Goal: Information Seeking & Learning: Learn about a topic

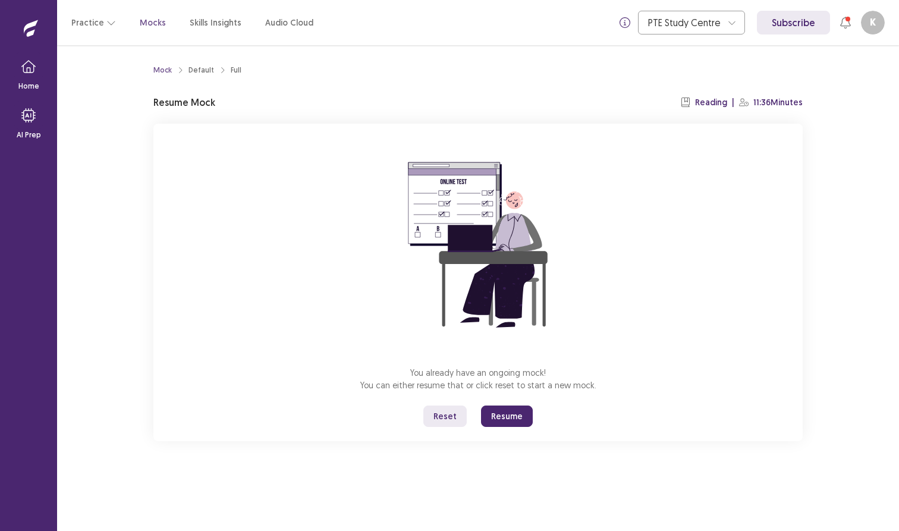
click at [514, 416] on button "Resume" at bounding box center [507, 416] width 52 height 21
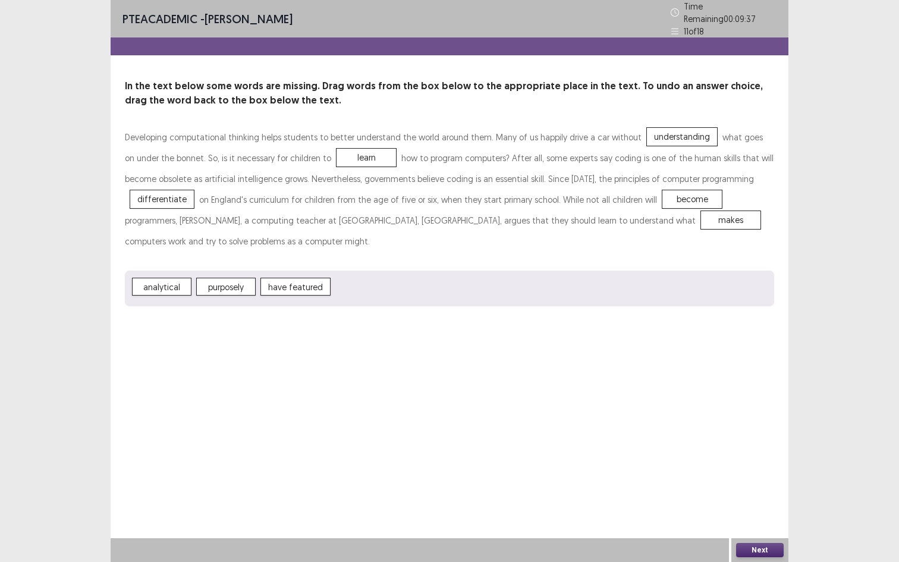
click at [752, 530] on div "Next" at bounding box center [759, 550] width 57 height 24
click at [752, 530] on button "Next" at bounding box center [760, 550] width 48 height 14
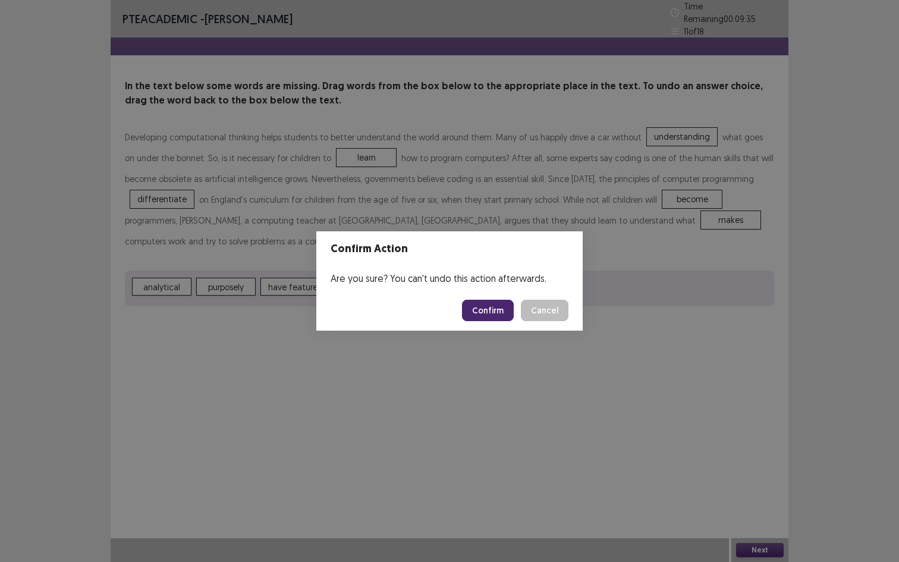
click at [483, 312] on button "Confirm" at bounding box center [488, 310] width 52 height 21
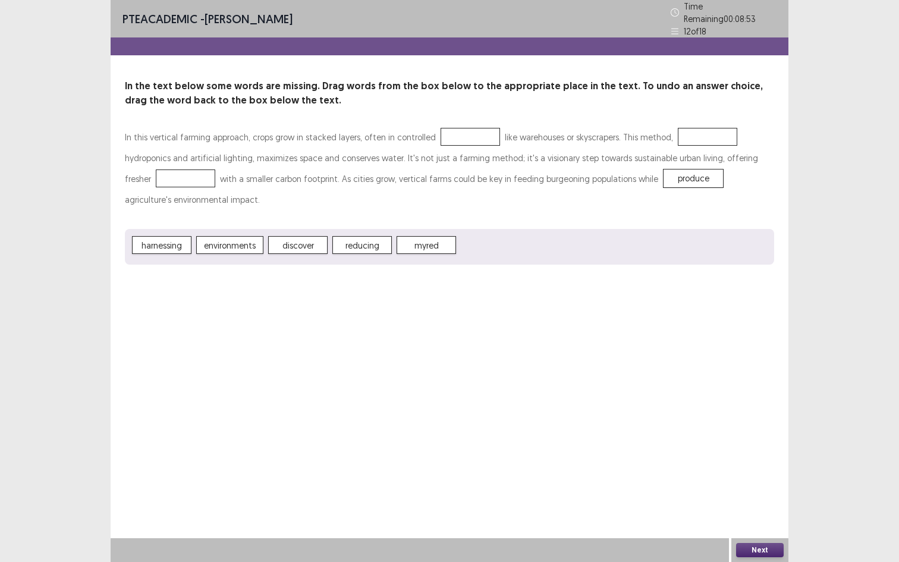
click at [664, 181] on span "produce" at bounding box center [693, 178] width 59 height 18
click at [745, 530] on button "Next" at bounding box center [760, 550] width 48 height 14
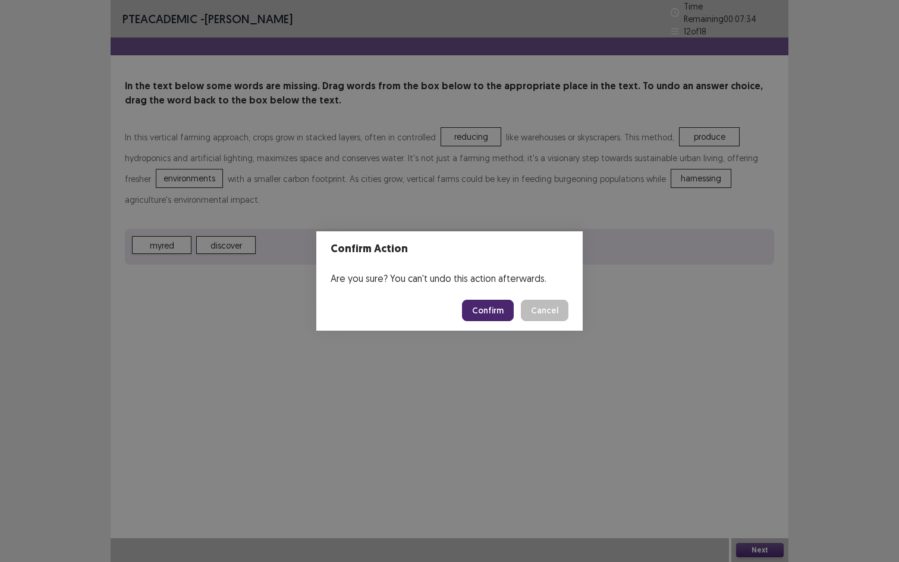
click at [485, 309] on button "Confirm" at bounding box center [488, 310] width 52 height 21
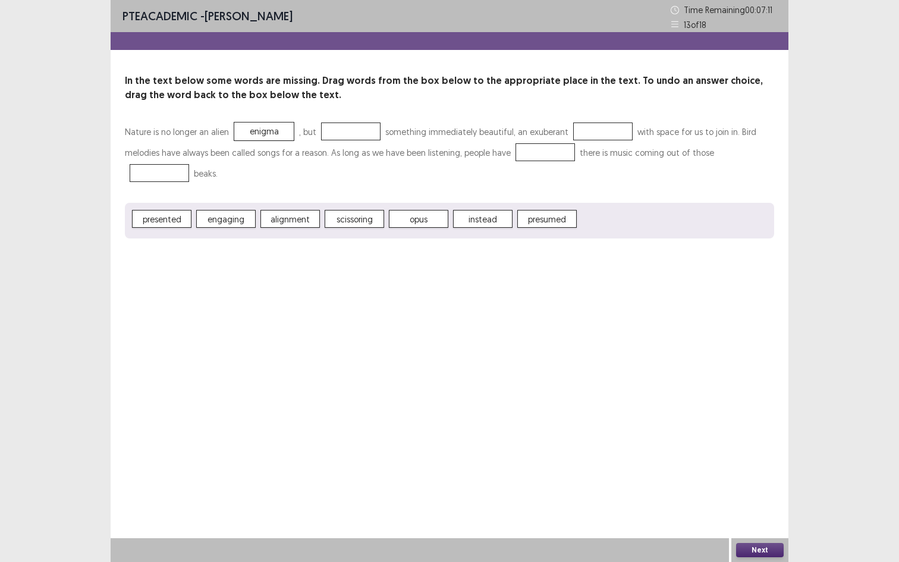
click at [491, 219] on span "instead" at bounding box center [482, 219] width 59 height 18
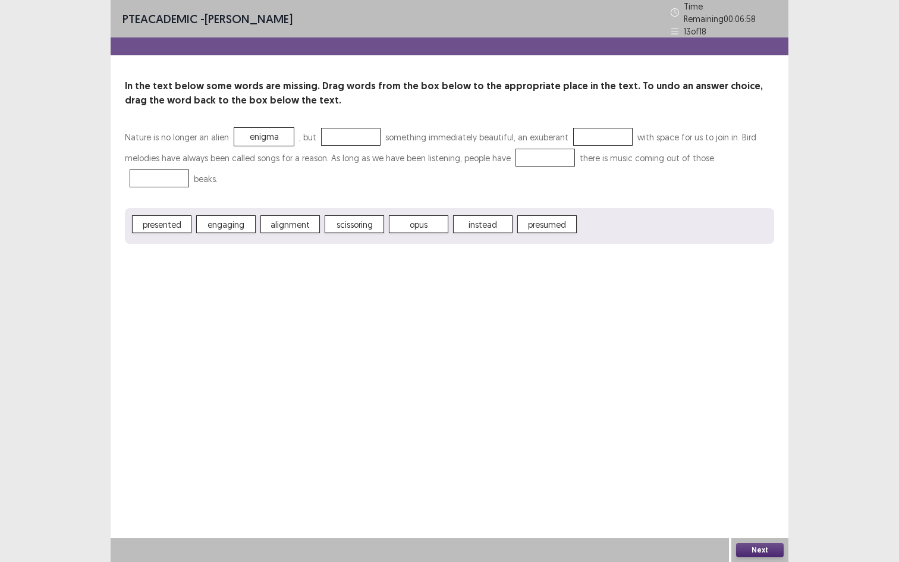
click at [177, 226] on span "presented" at bounding box center [161, 224] width 59 height 18
drag, startPoint x: 177, startPoint y: 226, endPoint x: 346, endPoint y: 124, distance: 197.6
click at [346, 127] on div "Nature is no longer an alien enigma , but something immediately beautiful, an e…" at bounding box center [449, 185] width 649 height 117
click at [184, 230] on div "presented engaging alignment scissoring opus instead presumed" at bounding box center [449, 226] width 649 height 36
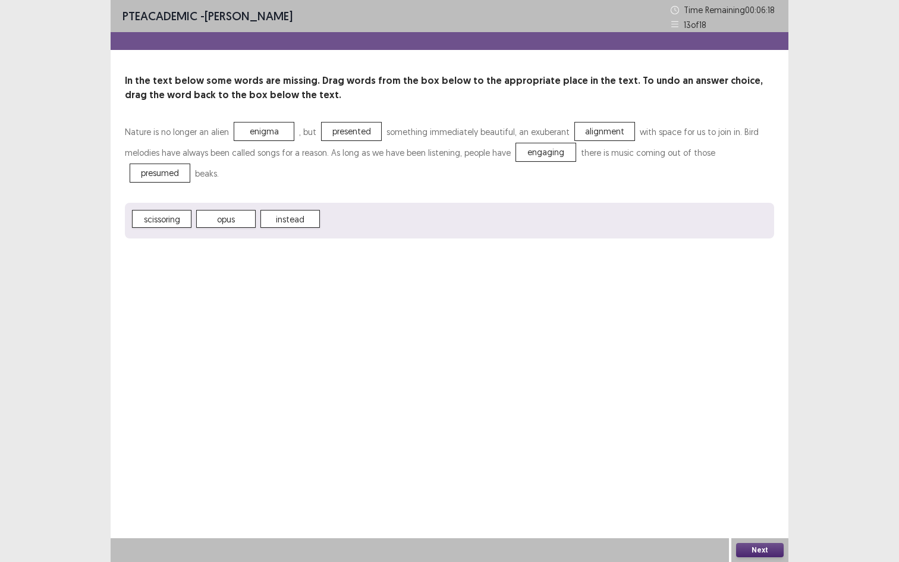
click at [761, 530] on div "Next" at bounding box center [759, 550] width 57 height 24
click at [761, 530] on button "Next" at bounding box center [760, 550] width 48 height 14
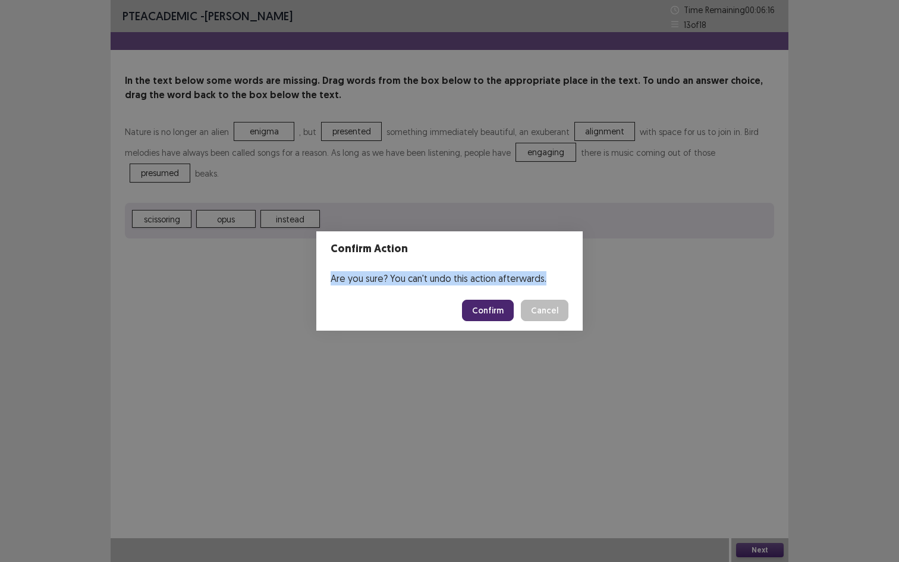
drag, startPoint x: 441, startPoint y: 271, endPoint x: 458, endPoint y: 308, distance: 41.0
click at [457, 308] on section "Confirm Action Are you sure? You can't undo this action afterwards. Confirm Can…" at bounding box center [449, 280] width 266 height 99
click at [480, 312] on button "Confirm" at bounding box center [488, 310] width 52 height 21
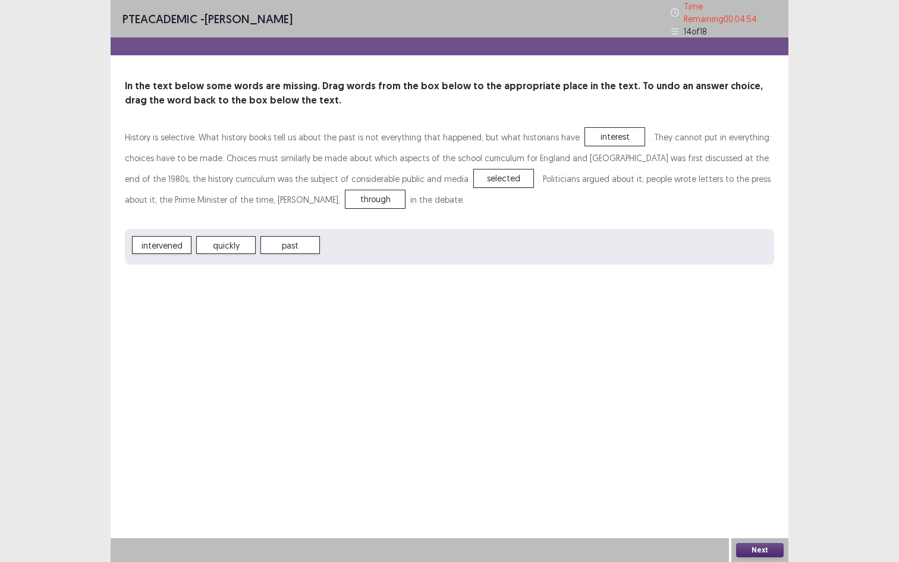
click at [757, 530] on button "Next" at bounding box center [760, 550] width 48 height 14
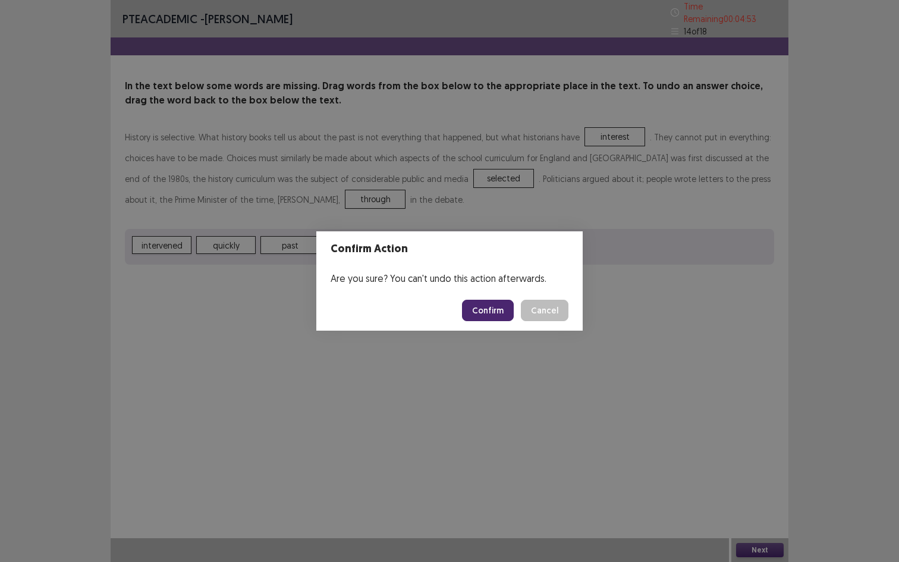
click at [461, 309] on footer "Confirm Cancel" at bounding box center [449, 310] width 266 height 40
click at [471, 309] on button "Confirm" at bounding box center [488, 310] width 52 height 21
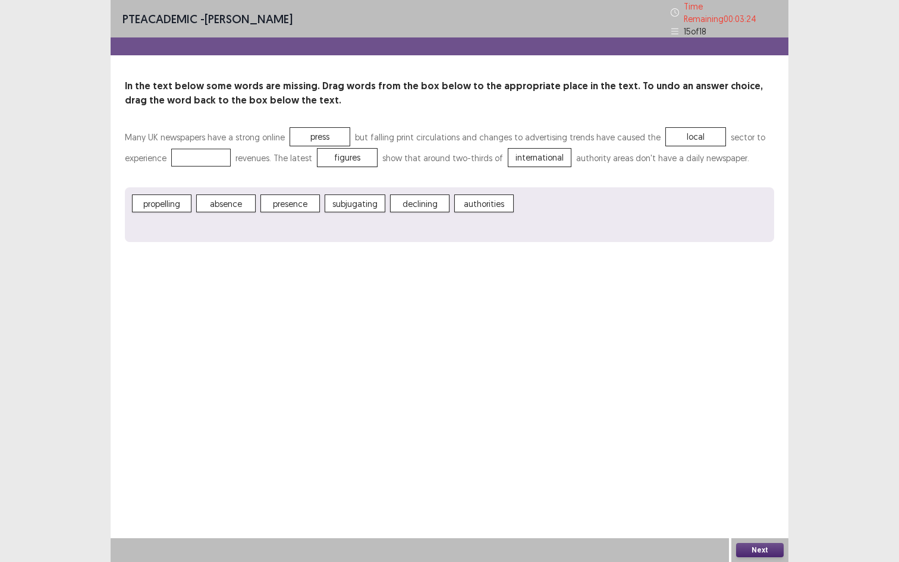
click at [284, 199] on span "presence" at bounding box center [289, 203] width 59 height 18
click at [754, 530] on div "Next" at bounding box center [759, 550] width 57 height 24
click at [755, 530] on button "Next" at bounding box center [760, 550] width 48 height 14
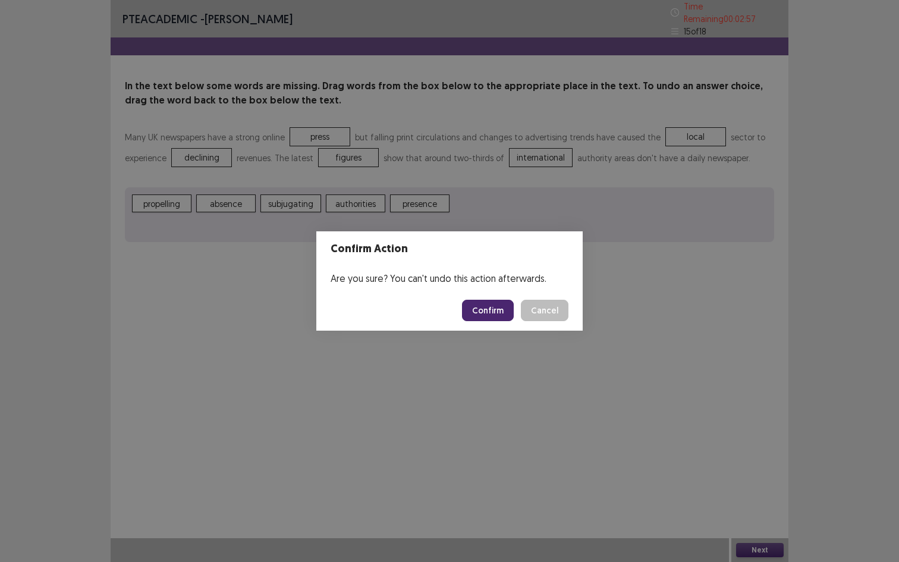
click at [476, 307] on button "Confirm" at bounding box center [488, 310] width 52 height 21
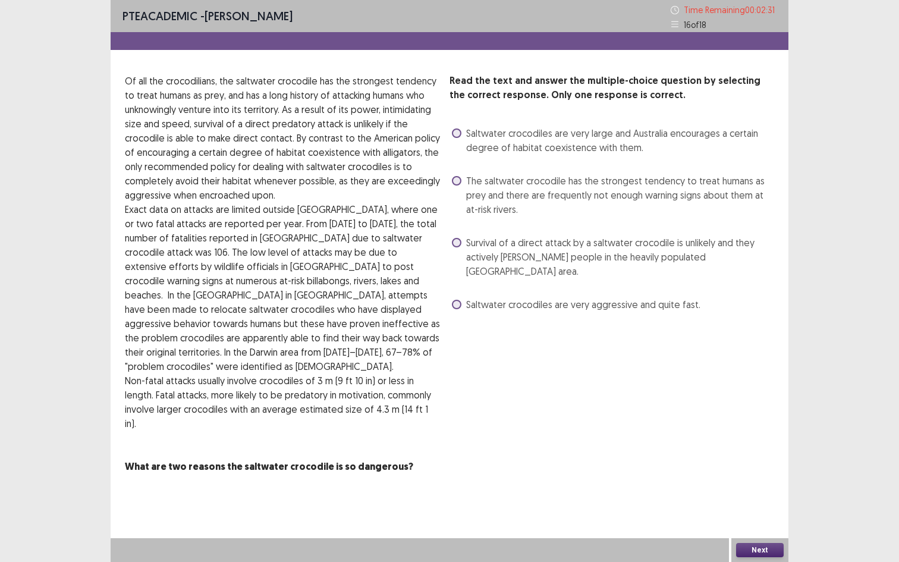
click at [470, 180] on span "The saltwater crocodile has the strongest tendency to treat humans as prey and …" at bounding box center [620, 195] width 308 height 43
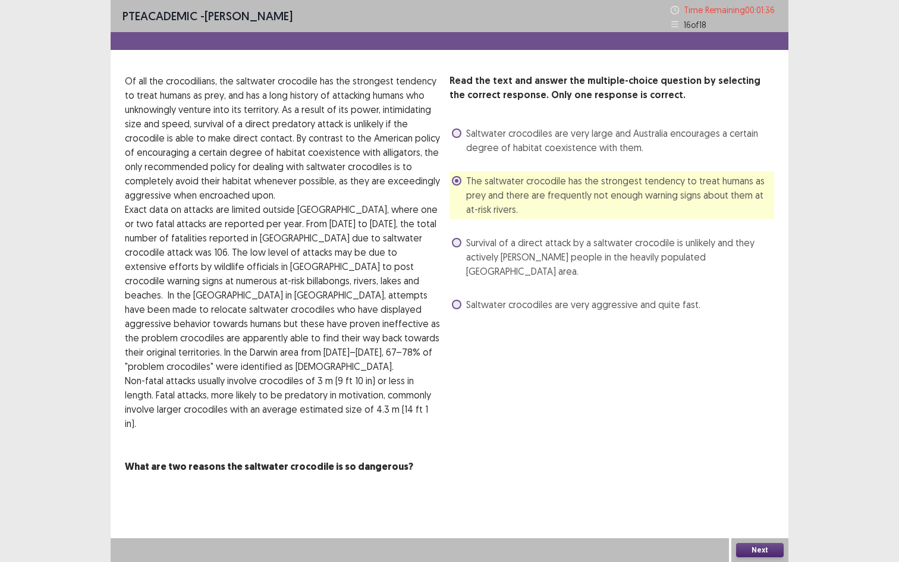
click at [765, 530] on button "Next" at bounding box center [760, 550] width 48 height 14
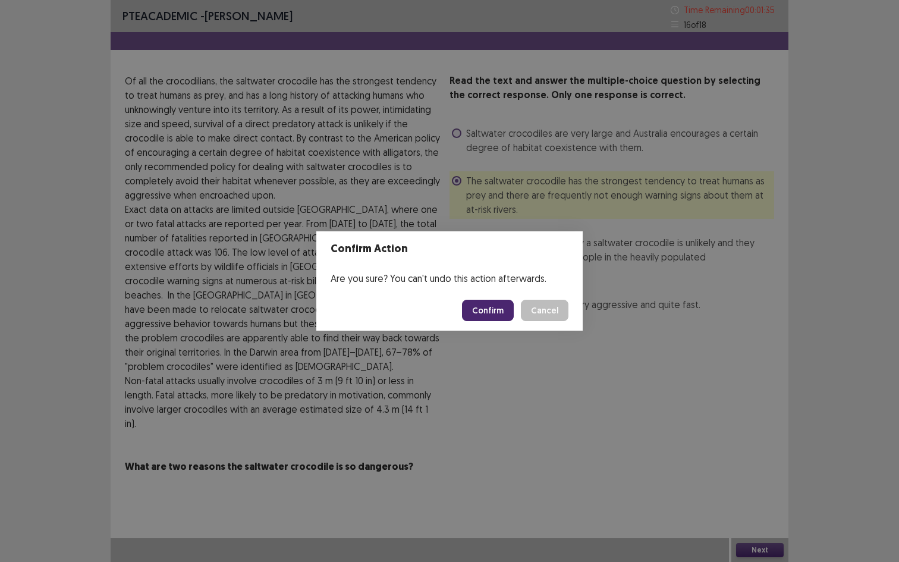
click at [485, 306] on button "Confirm" at bounding box center [488, 310] width 52 height 21
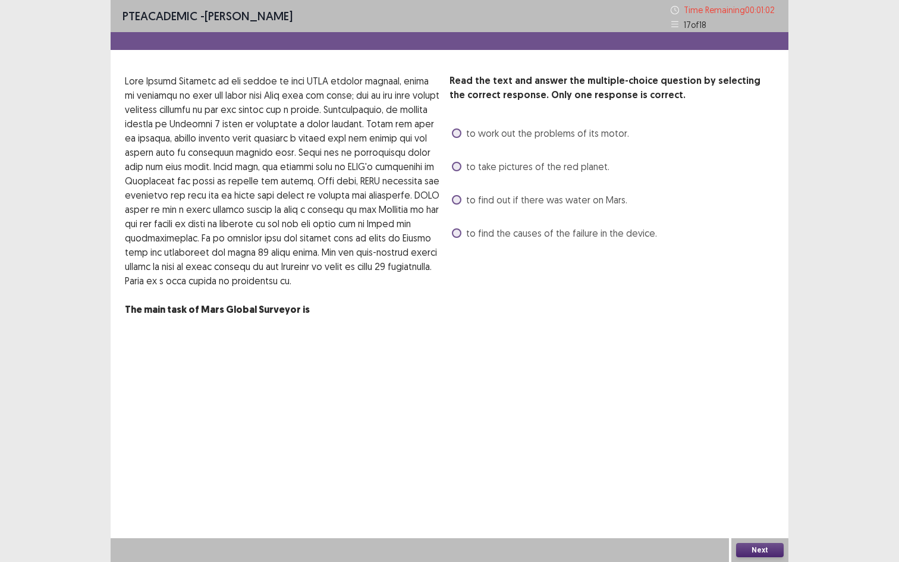
click at [463, 205] on label "to find out if there was water on Mars." at bounding box center [539, 200] width 175 height 14
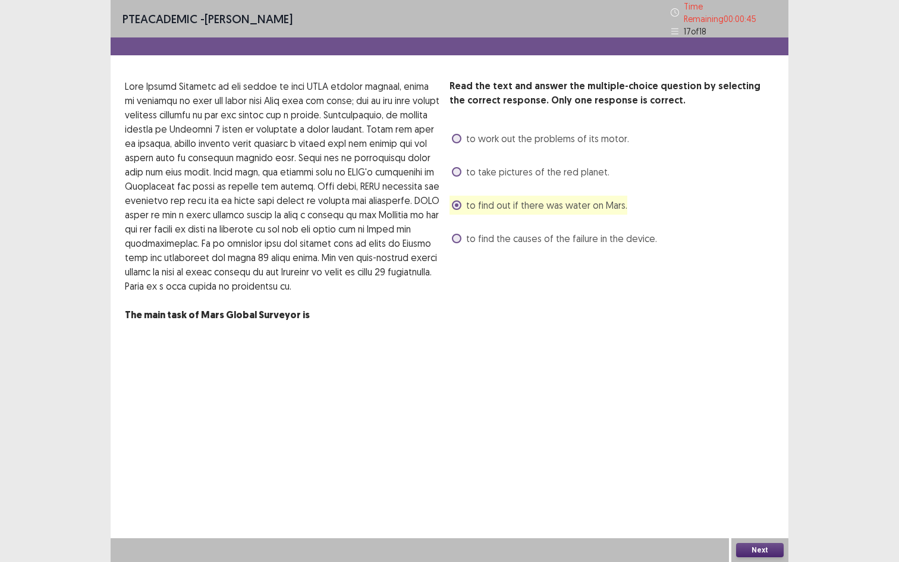
click at [761, 530] on button "Next" at bounding box center [760, 550] width 48 height 14
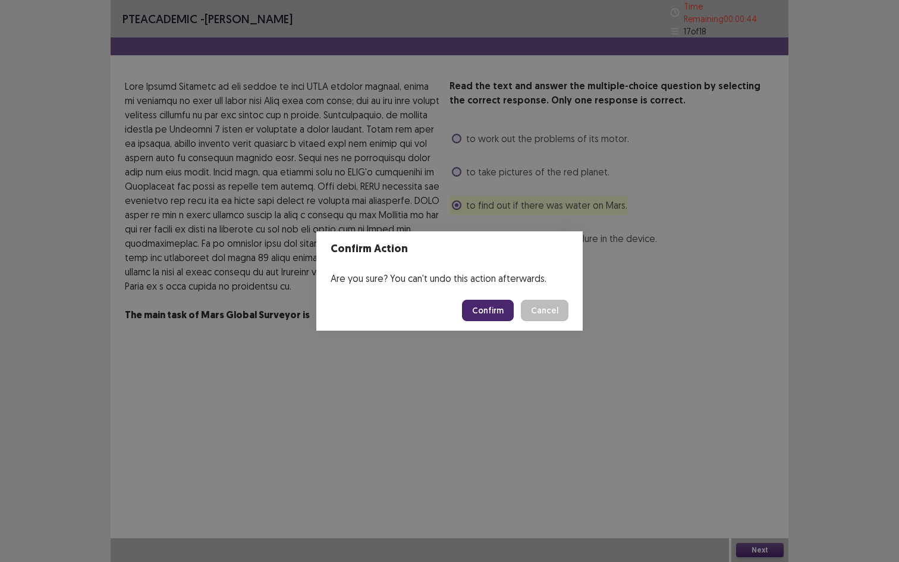
click at [485, 316] on button "Confirm" at bounding box center [488, 310] width 52 height 21
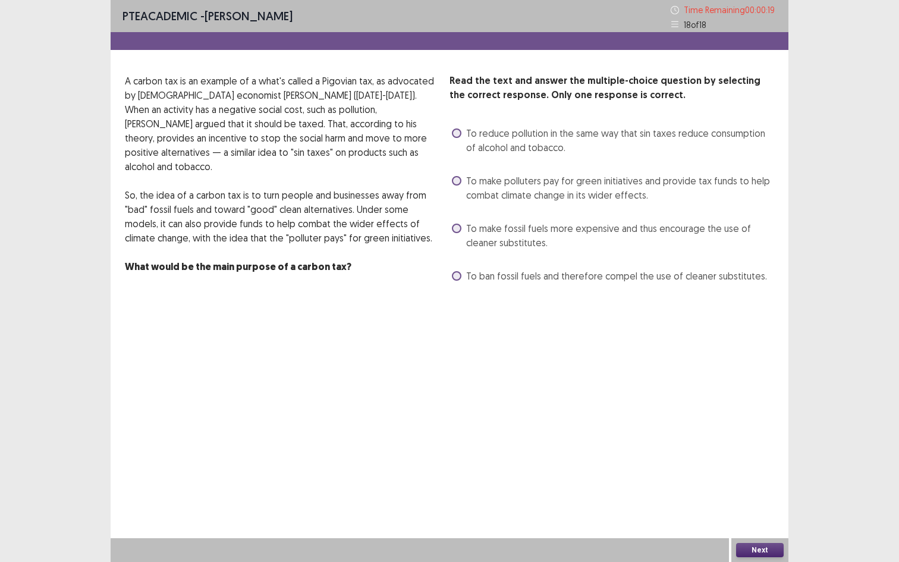
click at [473, 133] on span "To reduce pollution in the same way that sin taxes reduce consumption of alcoho…" at bounding box center [620, 140] width 308 height 29
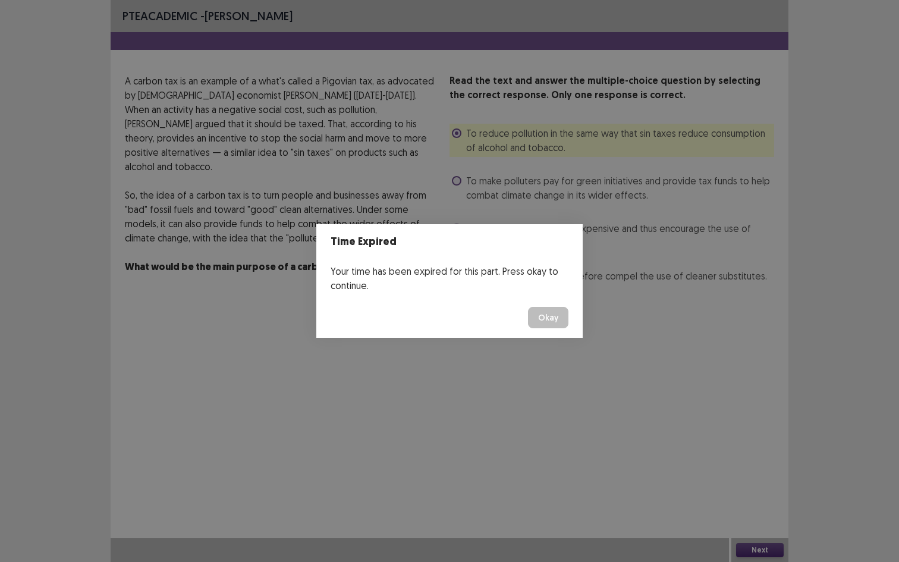
click at [556, 322] on button "Okay" at bounding box center [548, 317] width 40 height 21
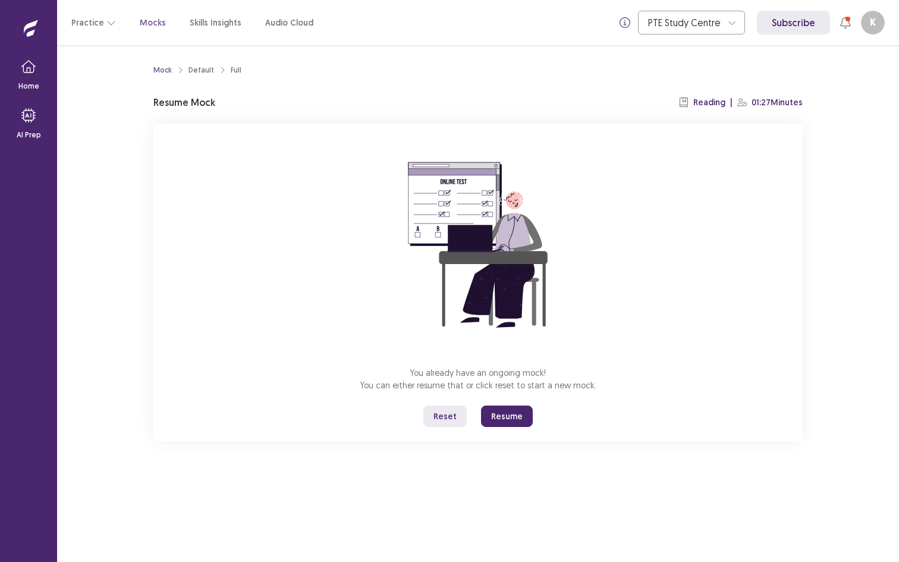
click at [509, 426] on button "Resume" at bounding box center [507, 416] width 52 height 21
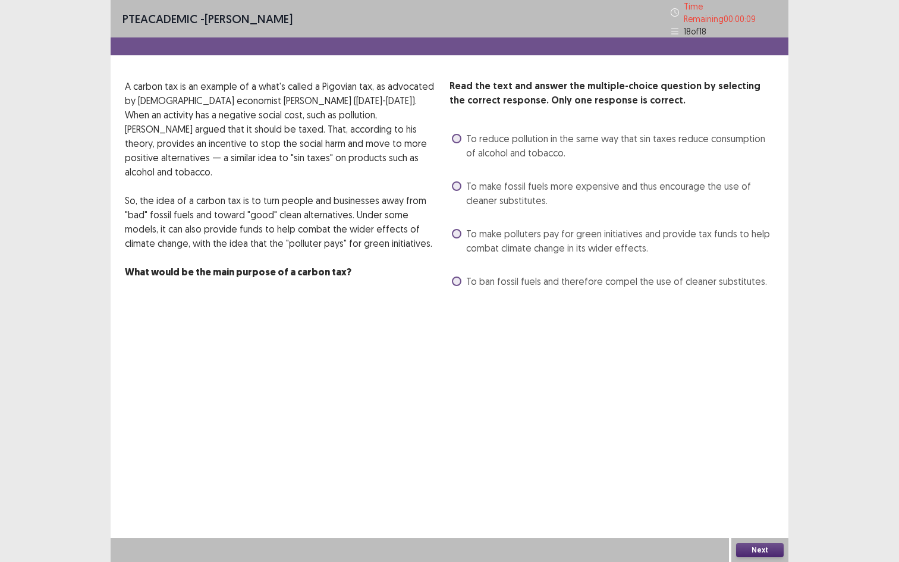
click at [460, 139] on label "To reduce pollution in the same way that sin taxes reduce consumption of alcoho…" at bounding box center [613, 145] width 322 height 29
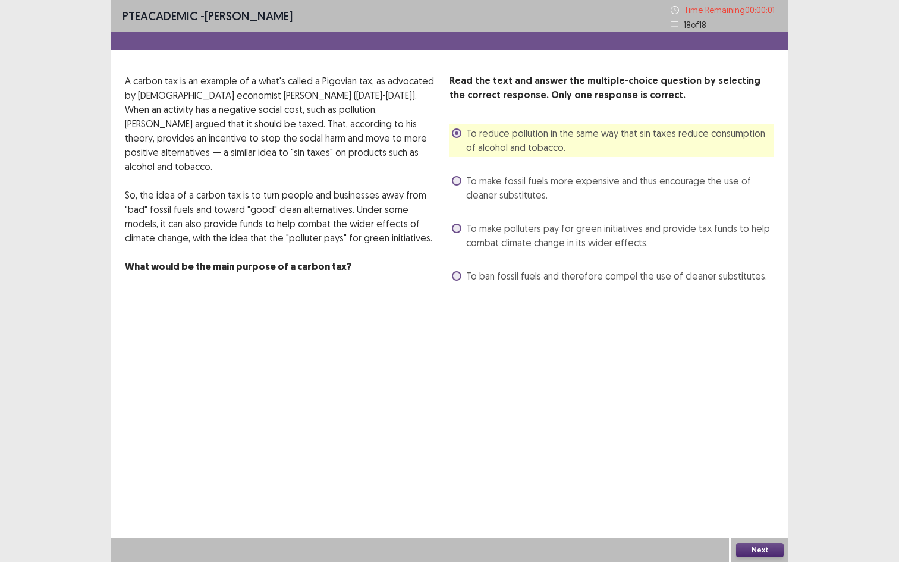
click at [752, 530] on button "Next" at bounding box center [760, 550] width 48 height 14
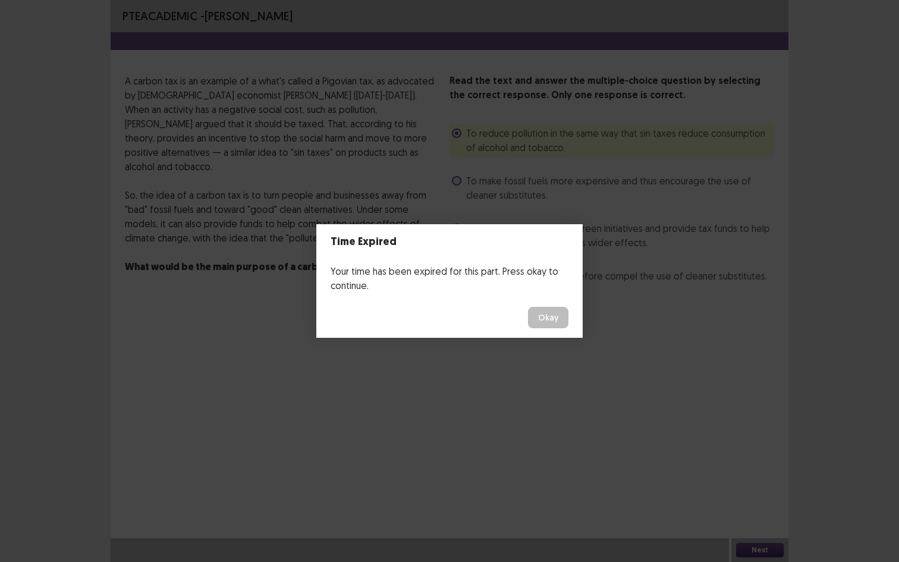
click at [549, 321] on button "Okay" at bounding box center [548, 317] width 40 height 21
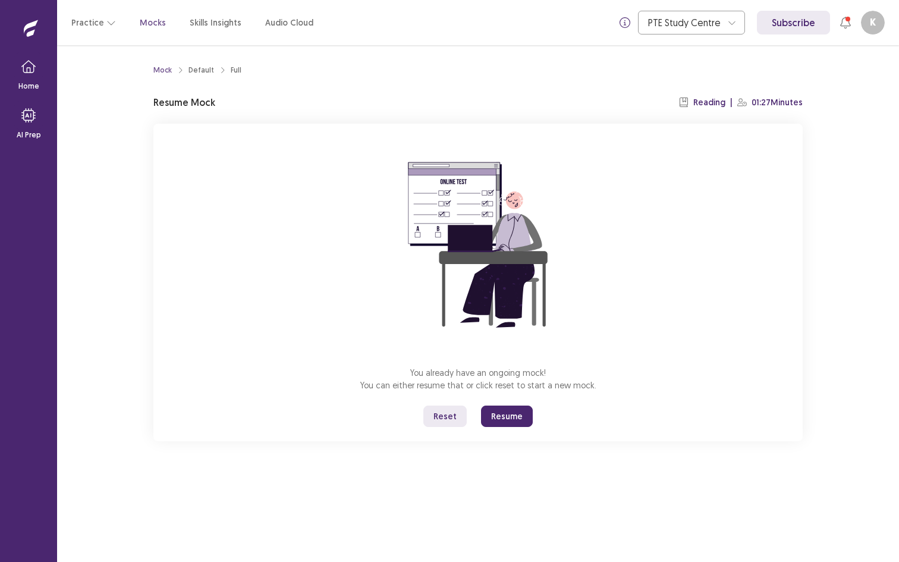
click at [494, 407] on button "Resume" at bounding box center [507, 416] width 52 height 21
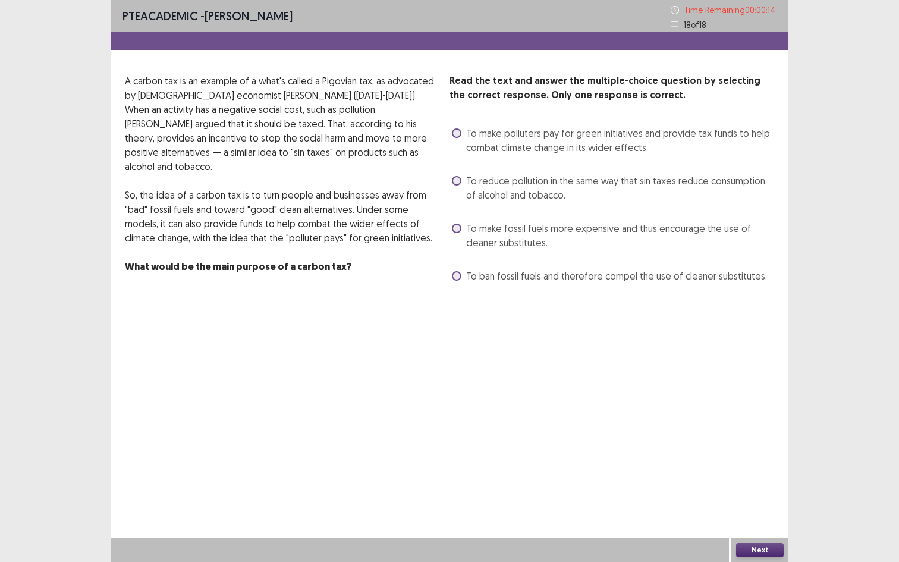
click at [457, 181] on span at bounding box center [457, 181] width 10 height 10
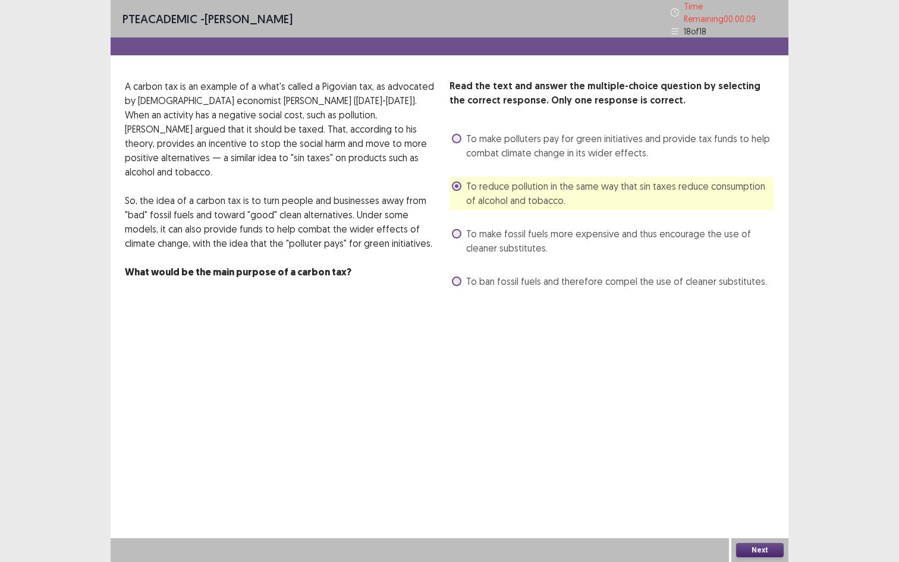
click at [766, 530] on button "Next" at bounding box center [760, 550] width 48 height 14
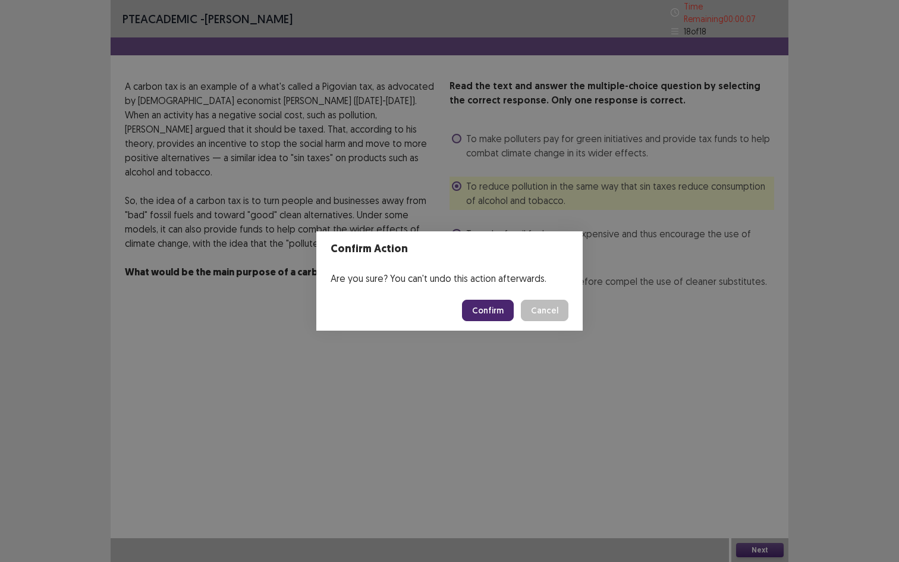
click at [486, 298] on footer "Confirm Cancel" at bounding box center [449, 310] width 266 height 40
click at [485, 310] on button "Confirm" at bounding box center [488, 310] width 52 height 21
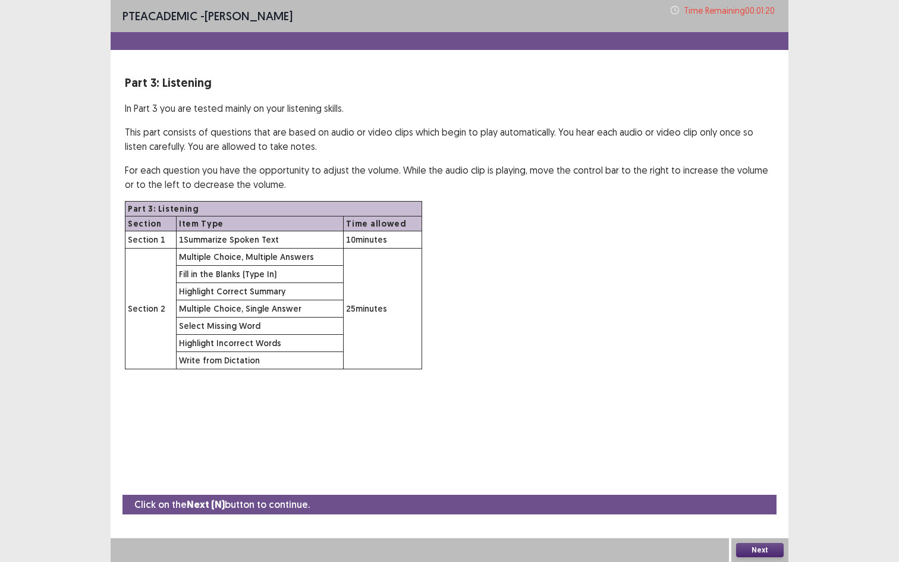
click at [759, 530] on button "Next" at bounding box center [760, 550] width 48 height 14
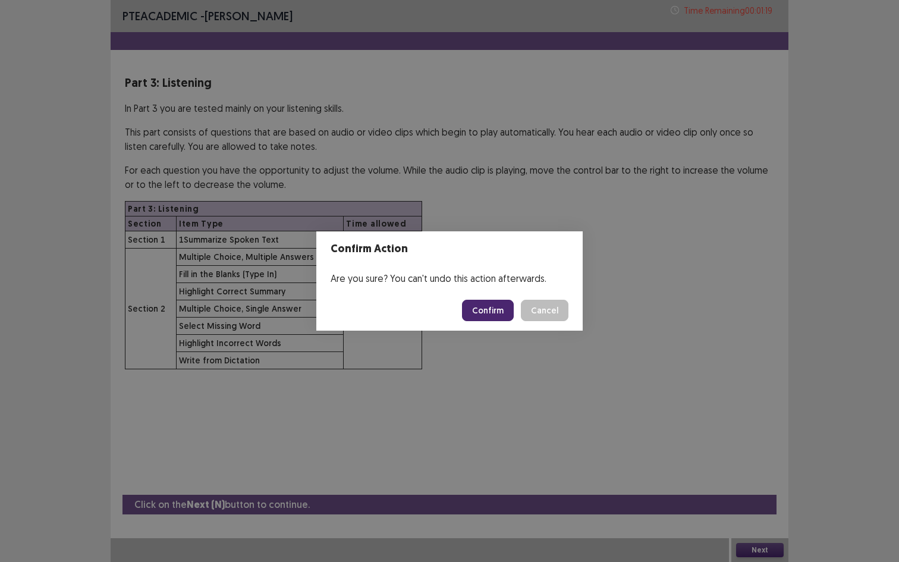
click at [483, 308] on button "Confirm" at bounding box center [488, 310] width 52 height 21
